Goal: Navigation & Orientation: Find specific page/section

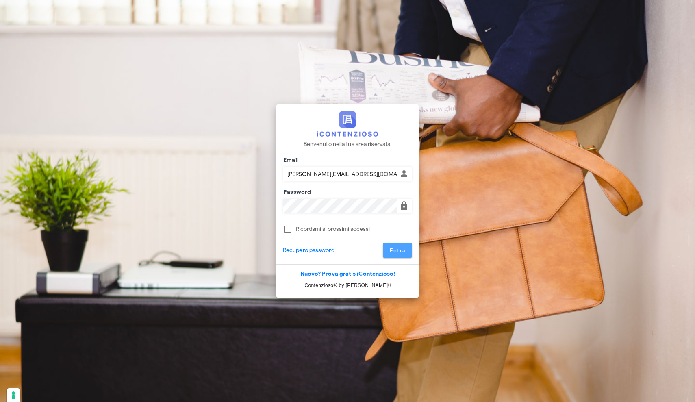
click at [396, 246] on button "Entra" at bounding box center [398, 250] width 30 height 15
type input "addonizio@connetto.legal"
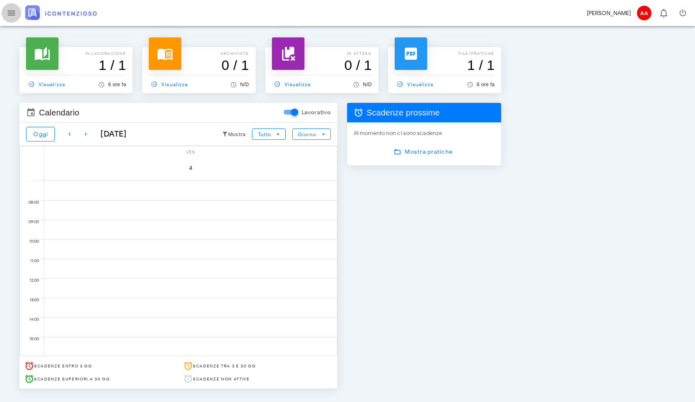
click at [19, 9] on span "button" at bounding box center [12, 13] width 20 height 10
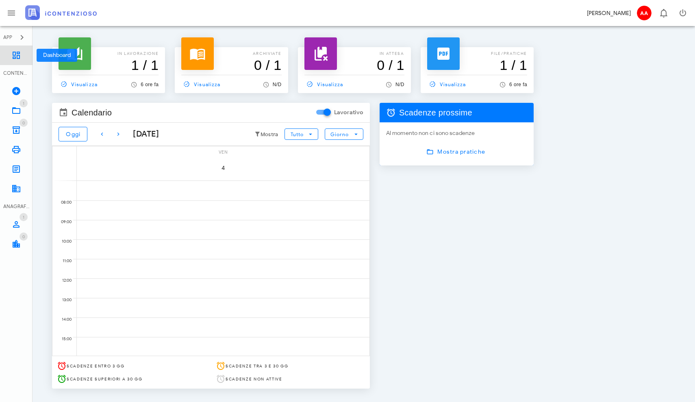
click at [17, 57] on icon at bounding box center [16, 55] width 10 height 10
click at [16, 113] on icon at bounding box center [16, 111] width 10 height 10
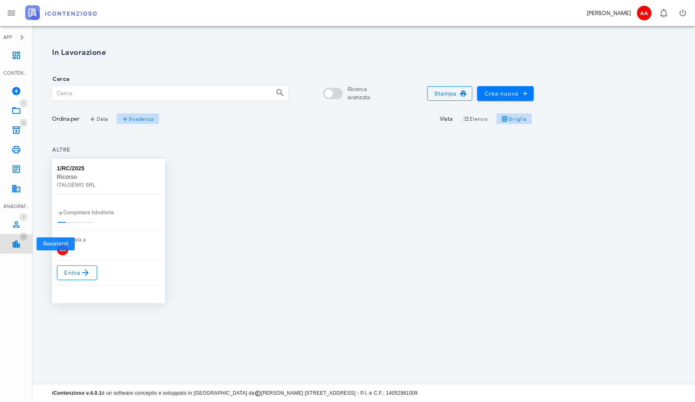
click at [18, 243] on icon at bounding box center [16, 244] width 10 height 10
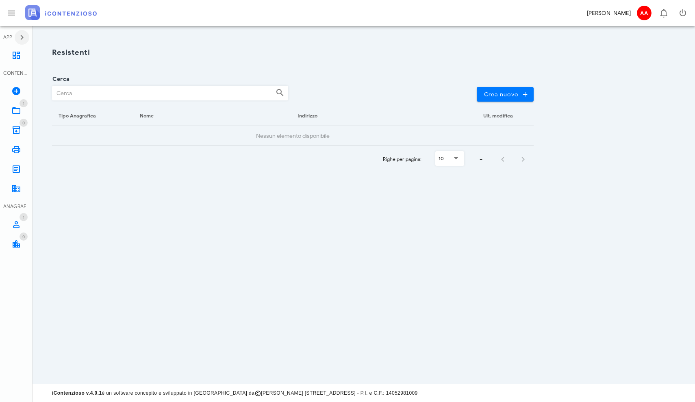
click at [22, 33] on icon "button" at bounding box center [22, 38] width 10 height 10
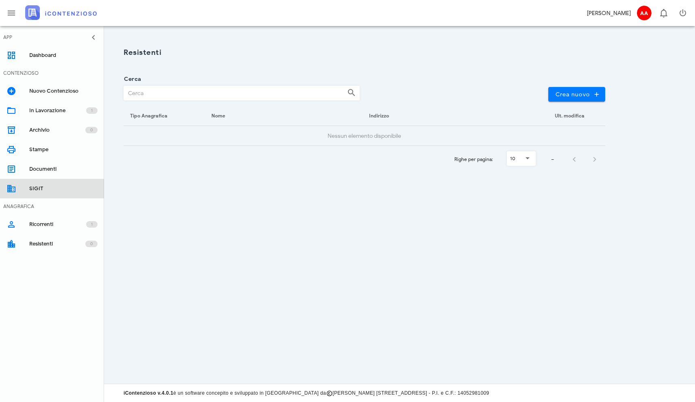
click at [27, 187] on link "SIGIT" at bounding box center [52, 189] width 104 height 20
